Goal: Find specific page/section: Find specific page/section

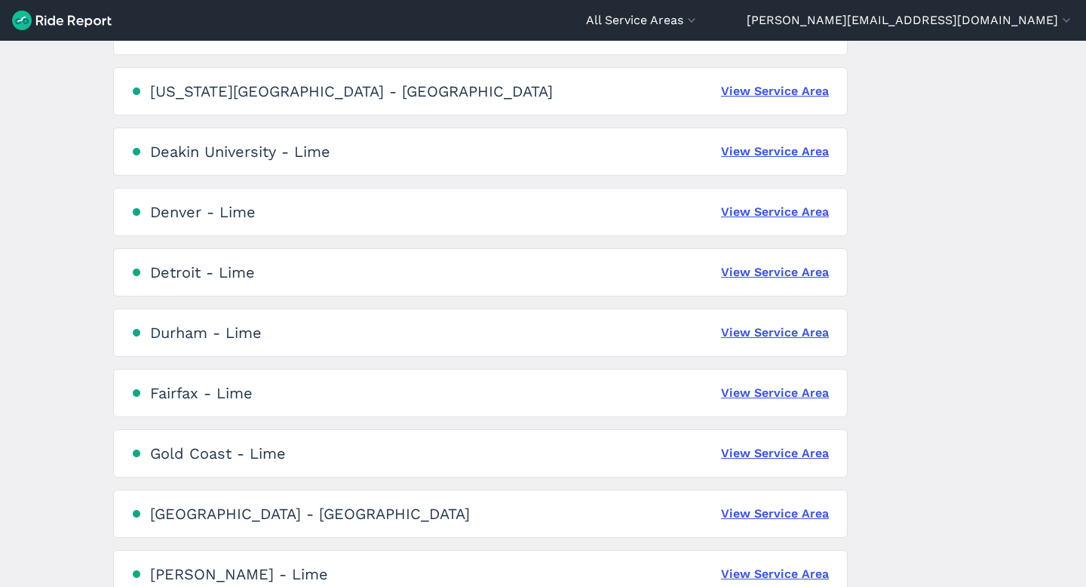
scroll to position [985, 0]
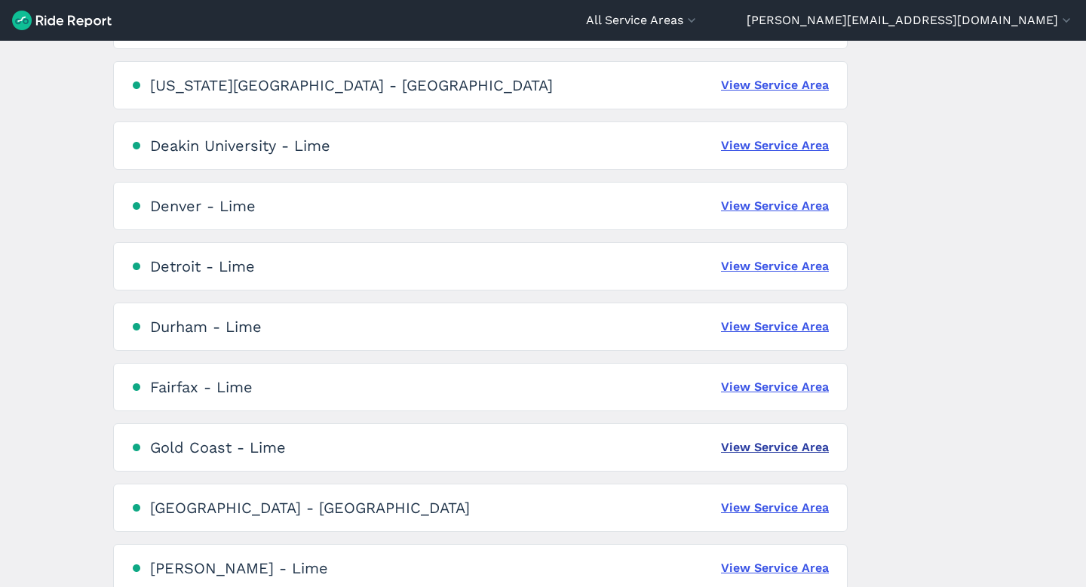
click at [740, 451] on link "View Service Area" at bounding box center [775, 447] width 108 height 18
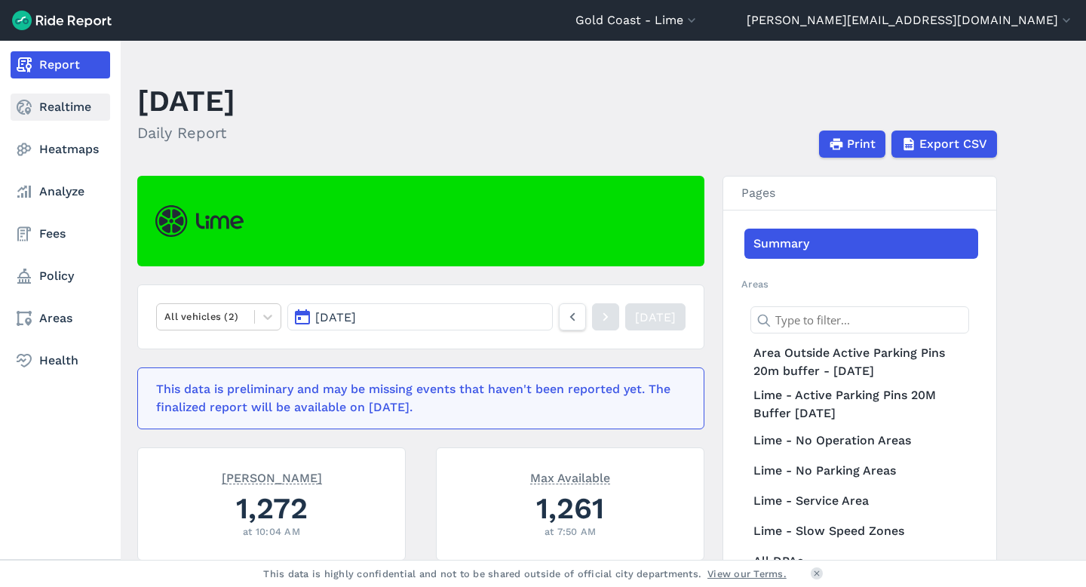
click at [39, 111] on link "Realtime" at bounding box center [61, 107] width 100 height 27
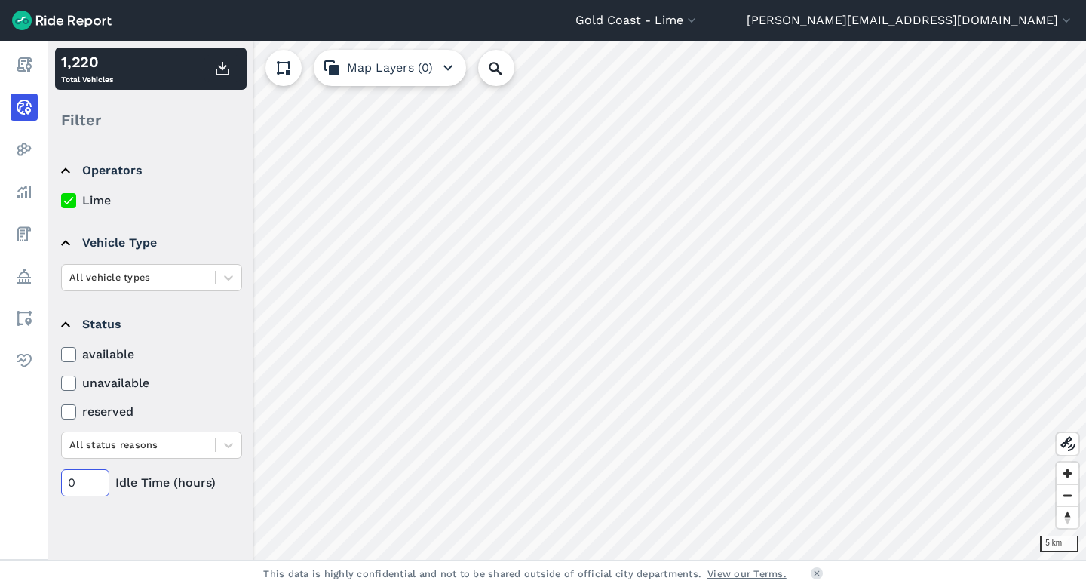
click at [75, 480] on input "0" at bounding box center [85, 482] width 48 height 27
click at [93, 485] on input "480" at bounding box center [85, 482] width 48 height 27
type input "48"
